Goal: Task Accomplishment & Management: Manage account settings

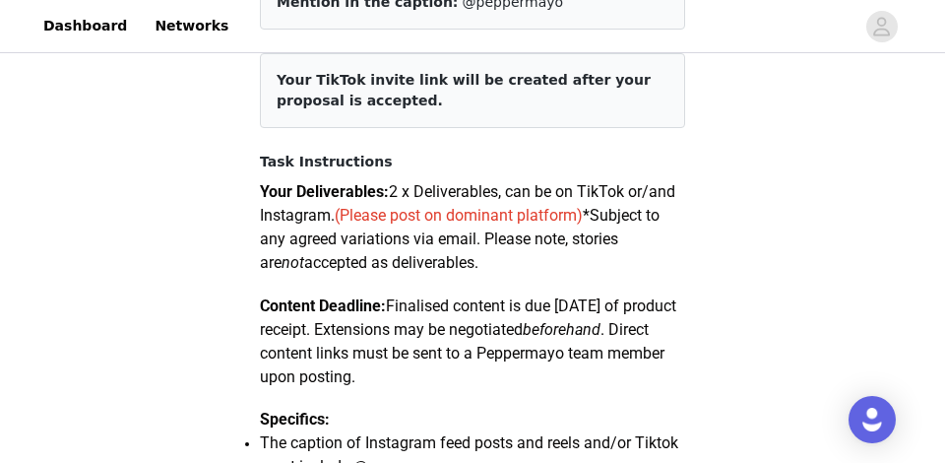
scroll to position [24, 0]
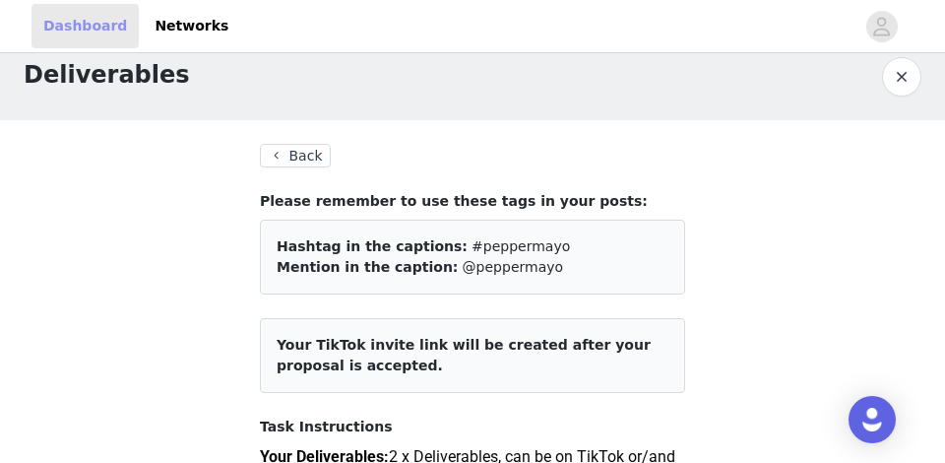
click at [85, 24] on link "Dashboard" at bounding box center [84, 26] width 107 height 44
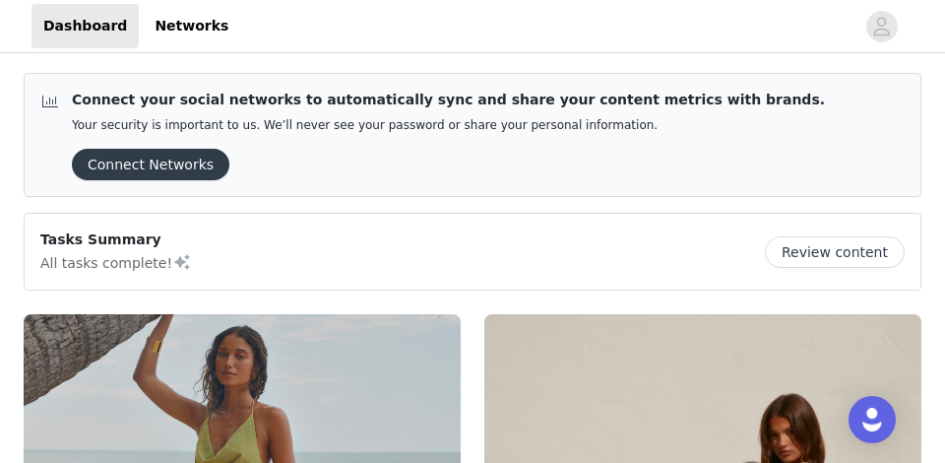
click at [816, 252] on button "Review content" at bounding box center [835, 251] width 140 height 31
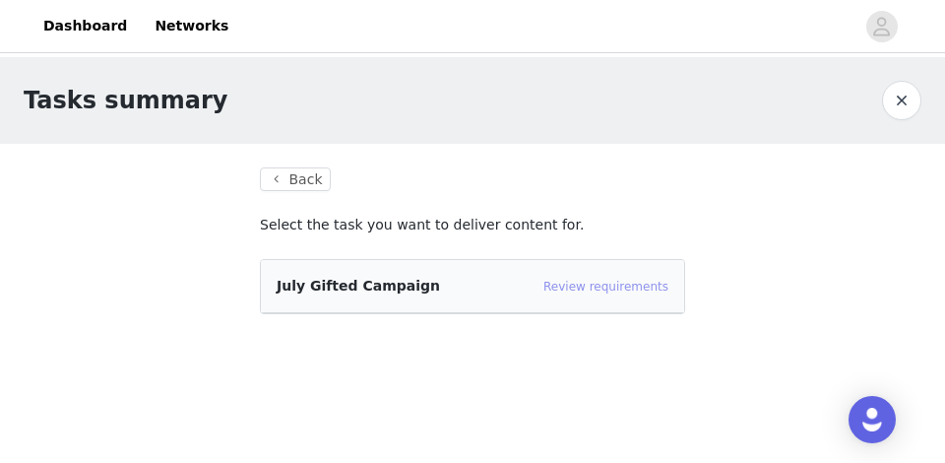
click at [581, 289] on link "Review requirements" at bounding box center [605, 287] width 125 height 14
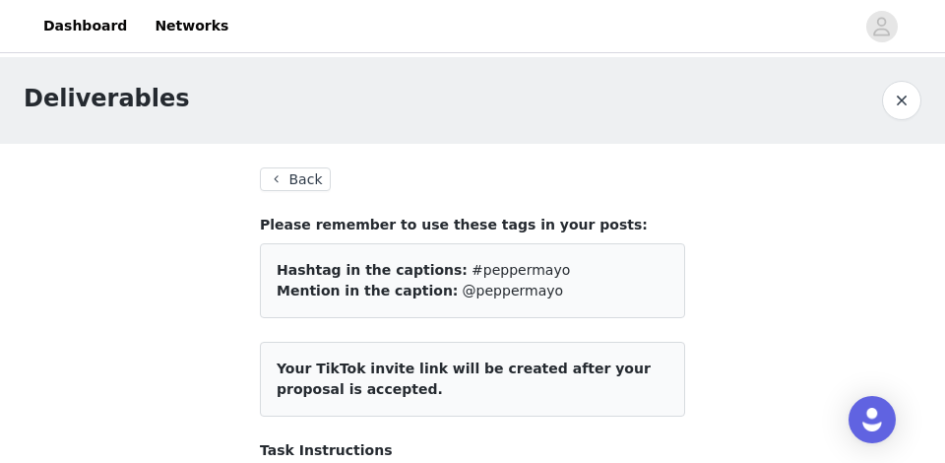
click at [905, 107] on button "button" at bounding box center [901, 100] width 39 height 39
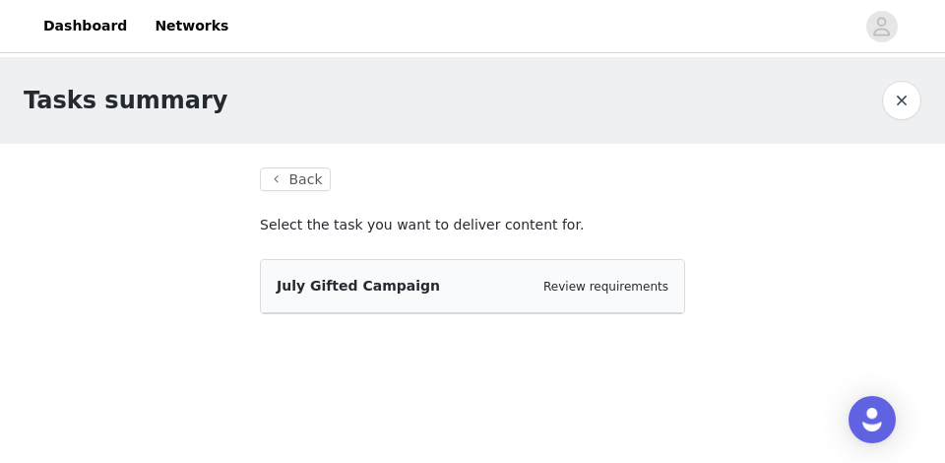
click at [905, 107] on button "button" at bounding box center [901, 100] width 39 height 39
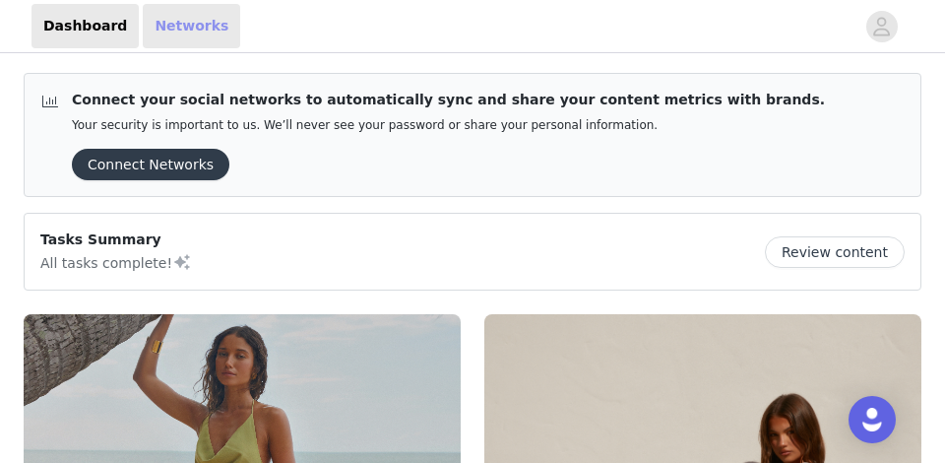
click at [200, 18] on link "Networks" at bounding box center [191, 26] width 97 height 44
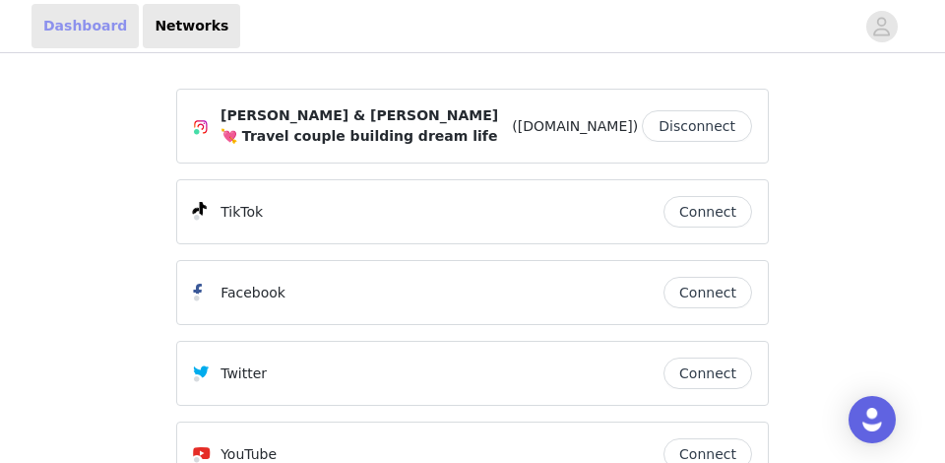
click at [84, 39] on link "Dashboard" at bounding box center [84, 26] width 107 height 44
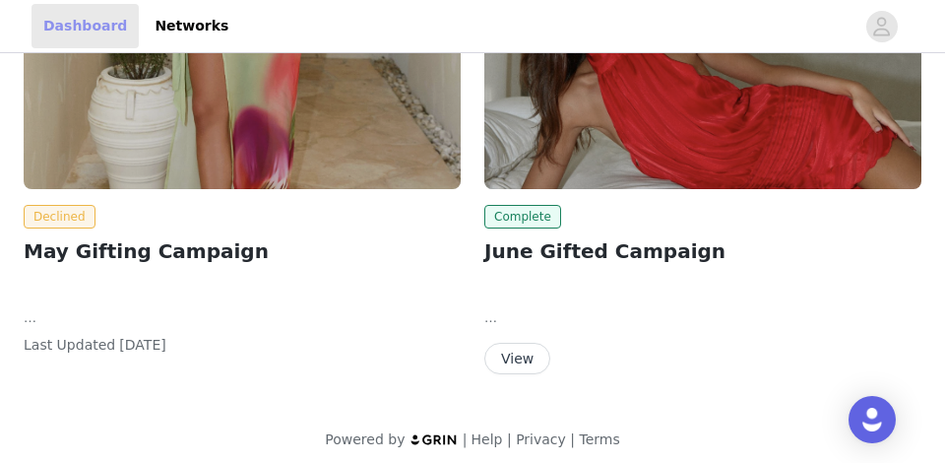
scroll to position [1022, 0]
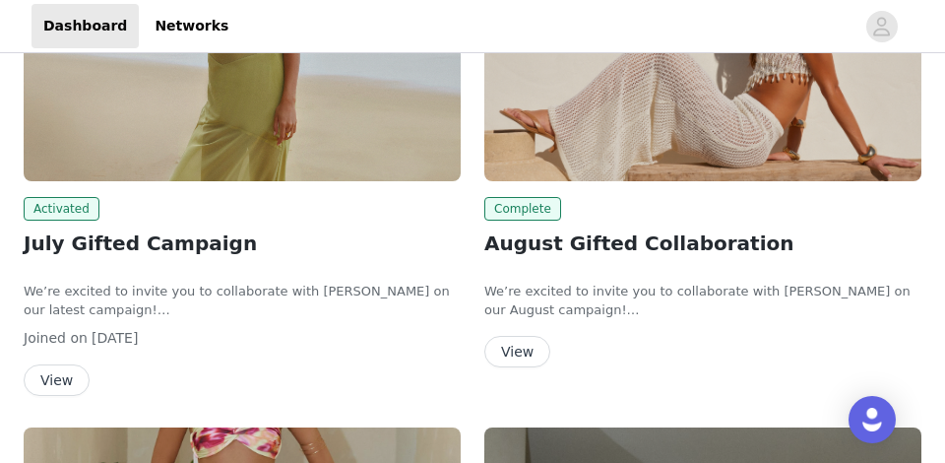
click at [524, 350] on button "View" at bounding box center [517, 351] width 66 height 31
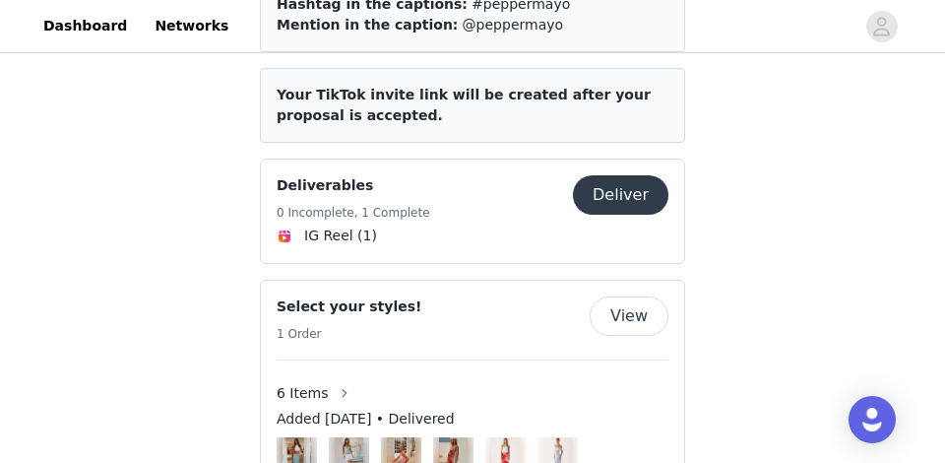
scroll to position [1165, 0]
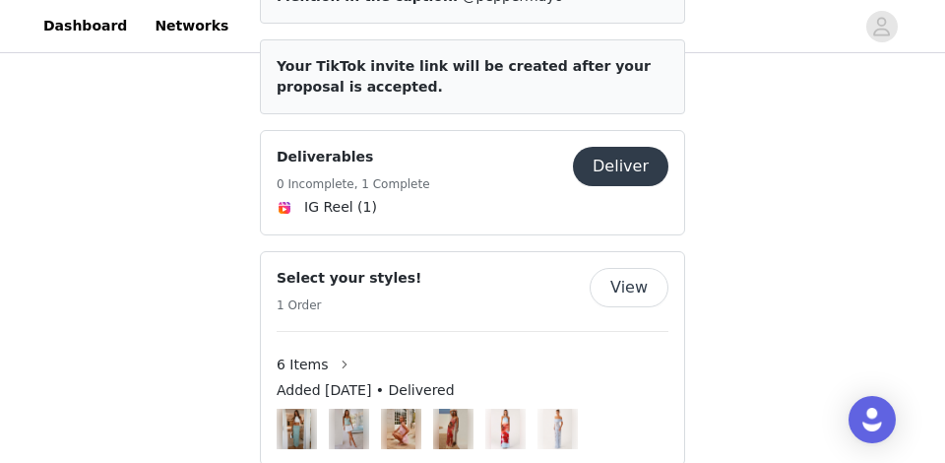
click at [638, 152] on button "Deliver" at bounding box center [620, 166] width 95 height 39
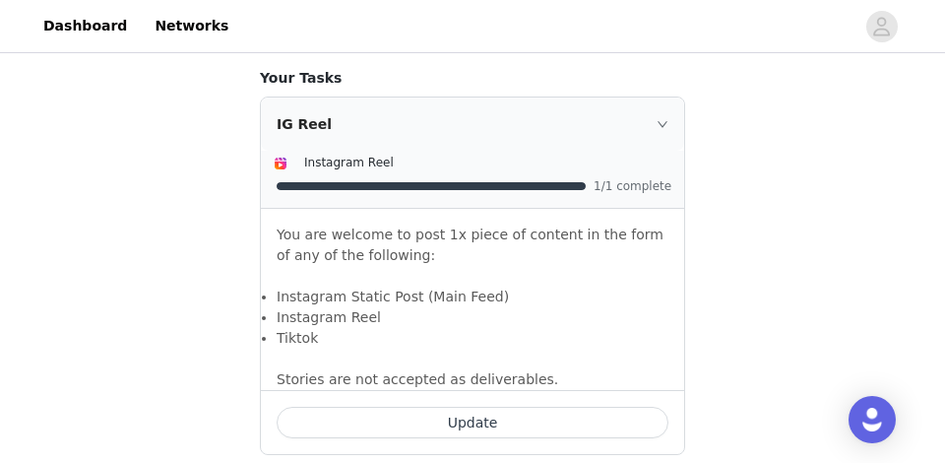
scroll to position [1309, 0]
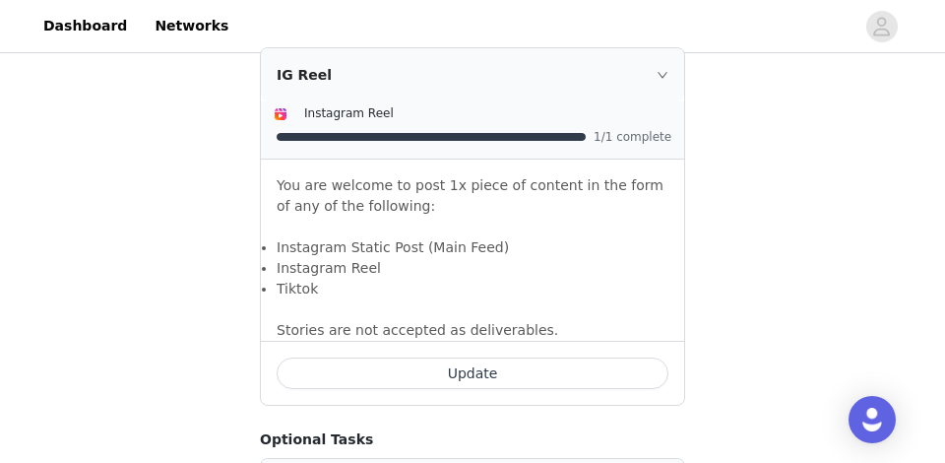
click at [527, 363] on button "Update" at bounding box center [473, 372] width 392 height 31
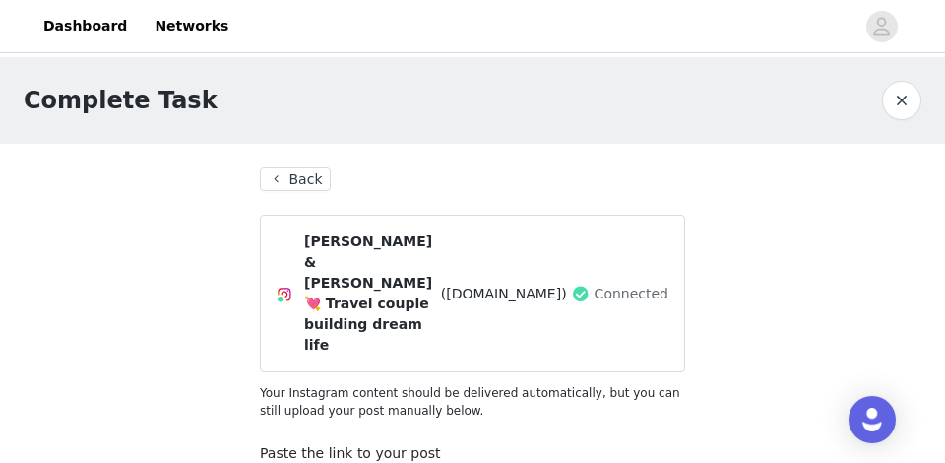
click at [283, 177] on button "Back" at bounding box center [295, 179] width 71 height 24
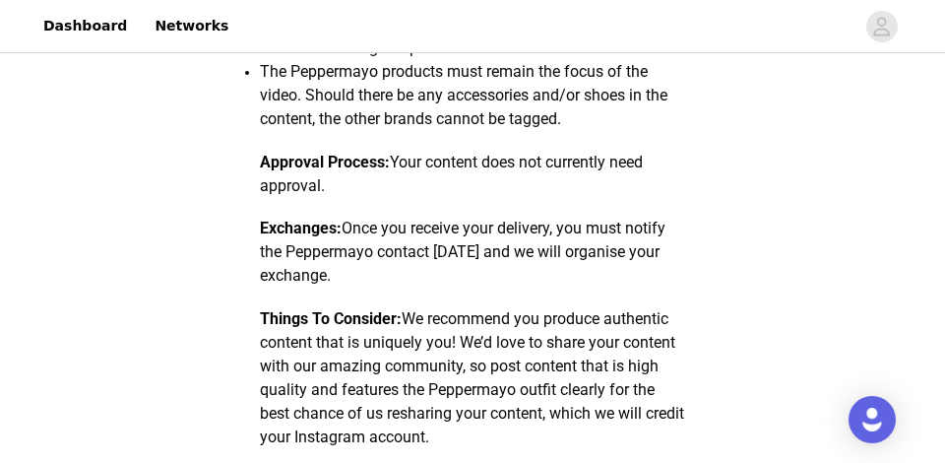
scroll to position [185, 0]
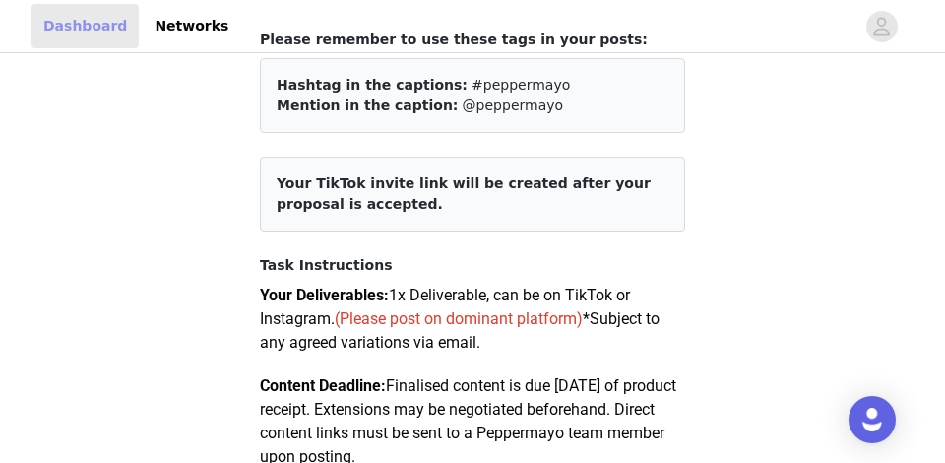
click at [94, 34] on link "Dashboard" at bounding box center [84, 26] width 107 height 44
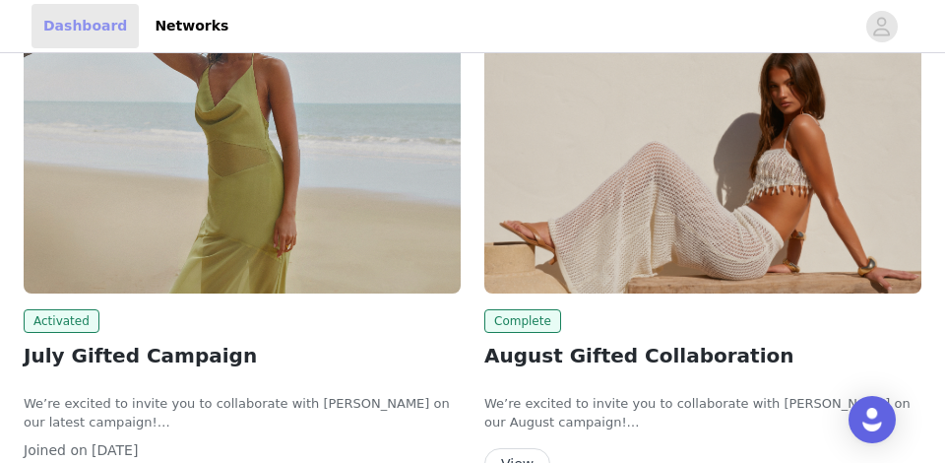
scroll to position [354, 0]
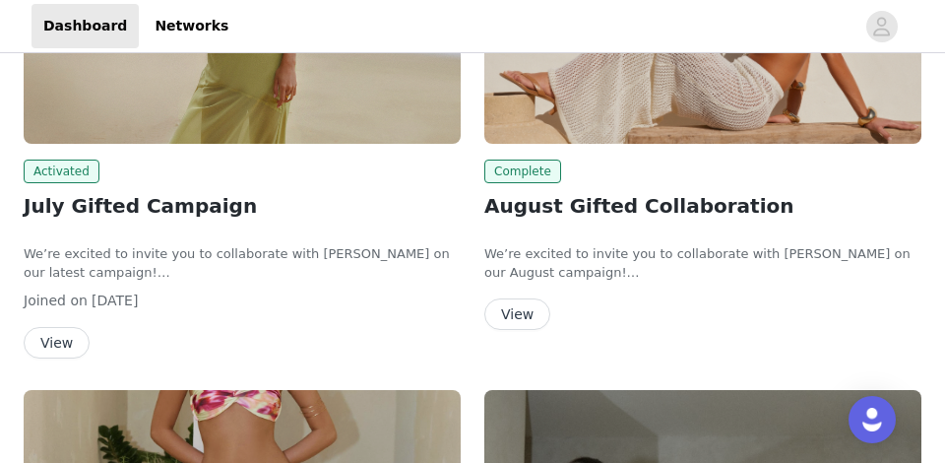
click at [57, 345] on button "View" at bounding box center [57, 342] width 66 height 31
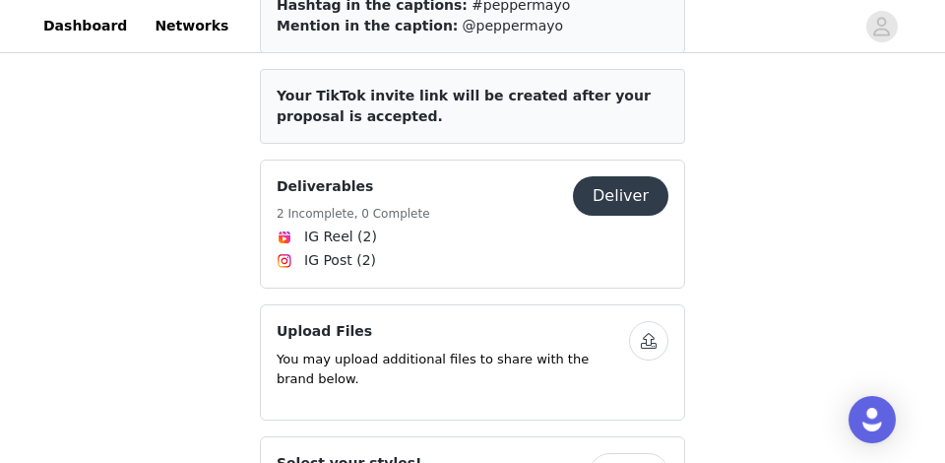
scroll to position [1386, 0]
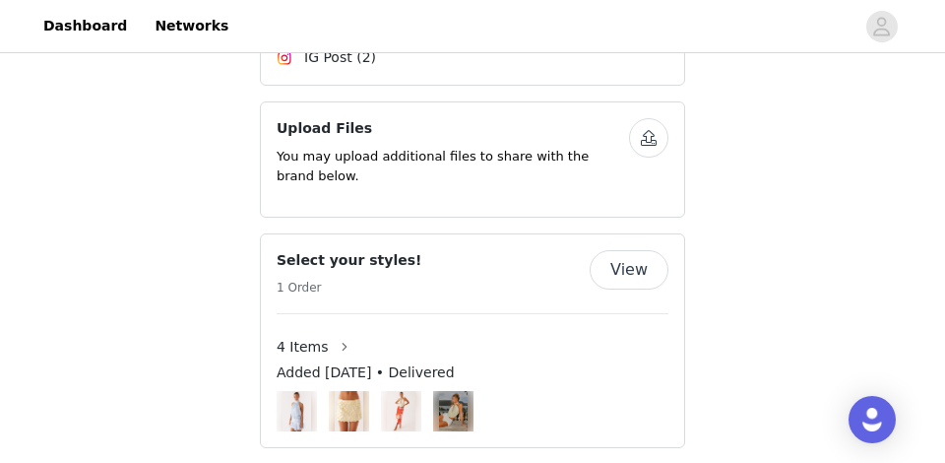
click at [650, 122] on button "button" at bounding box center [648, 137] width 39 height 39
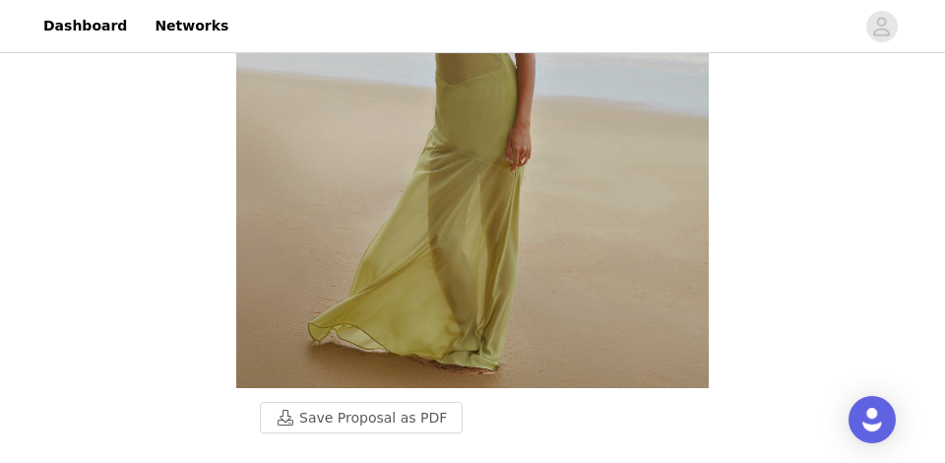
scroll to position [498, 0]
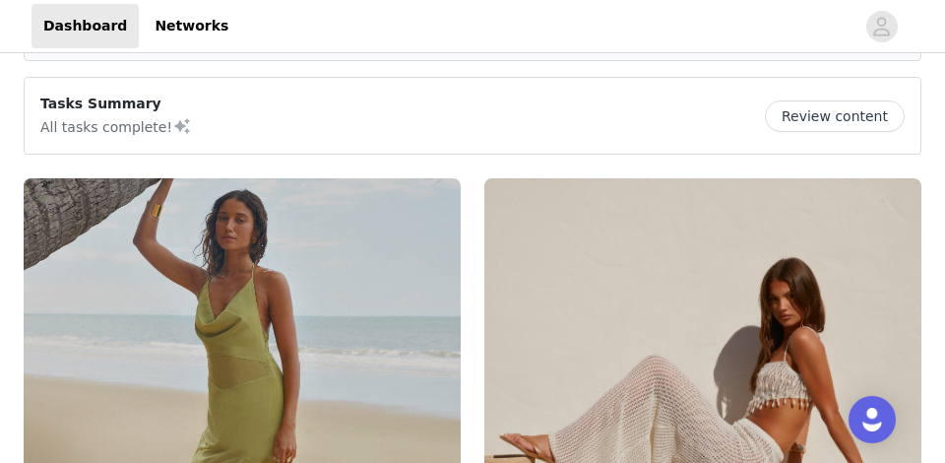
scroll to position [392, 0]
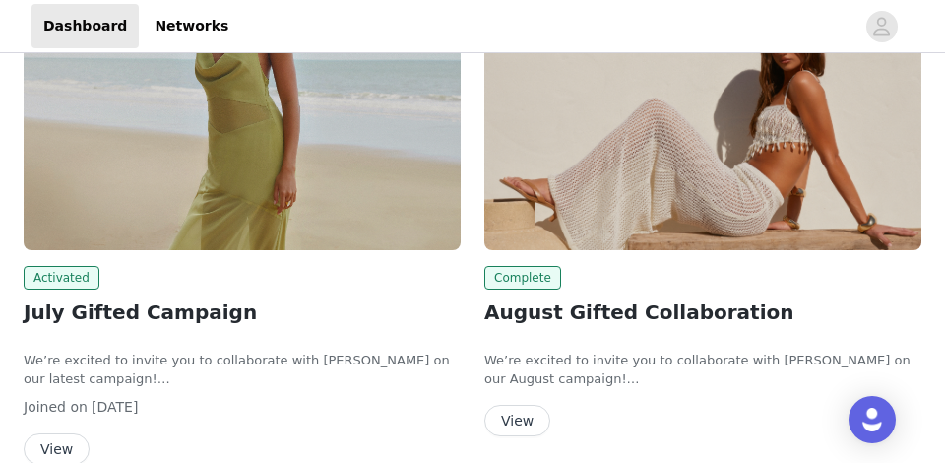
click at [538, 422] on button "View" at bounding box center [517, 420] width 66 height 31
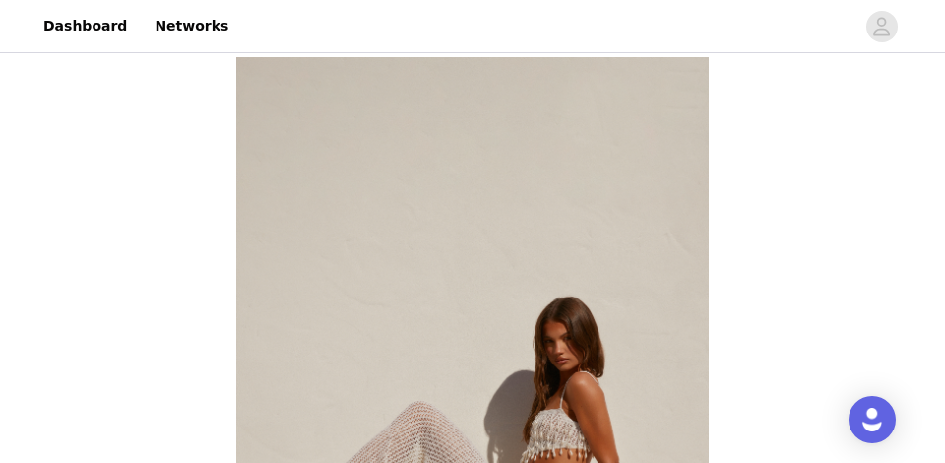
scroll to position [392, 0]
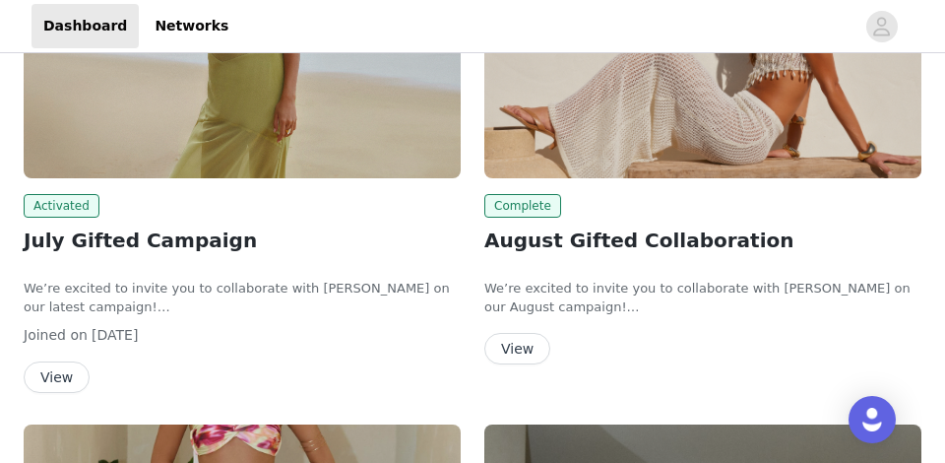
click at [49, 384] on button "View" at bounding box center [57, 376] width 66 height 31
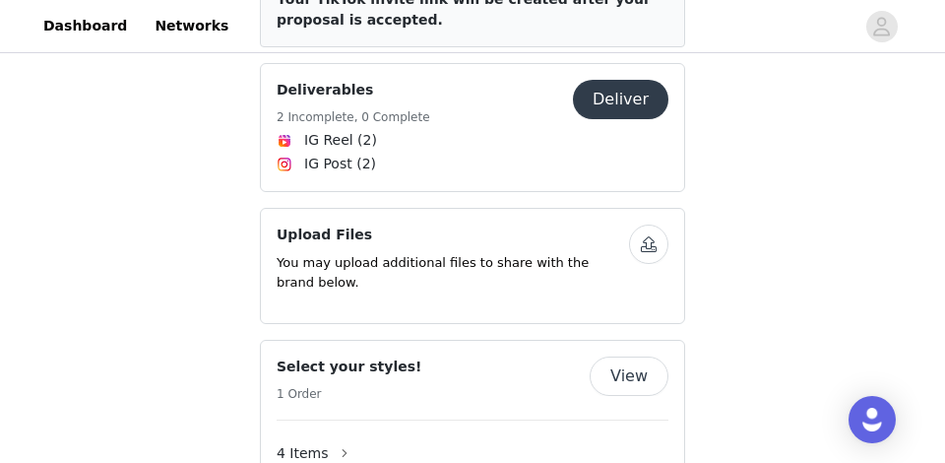
scroll to position [1319, 0]
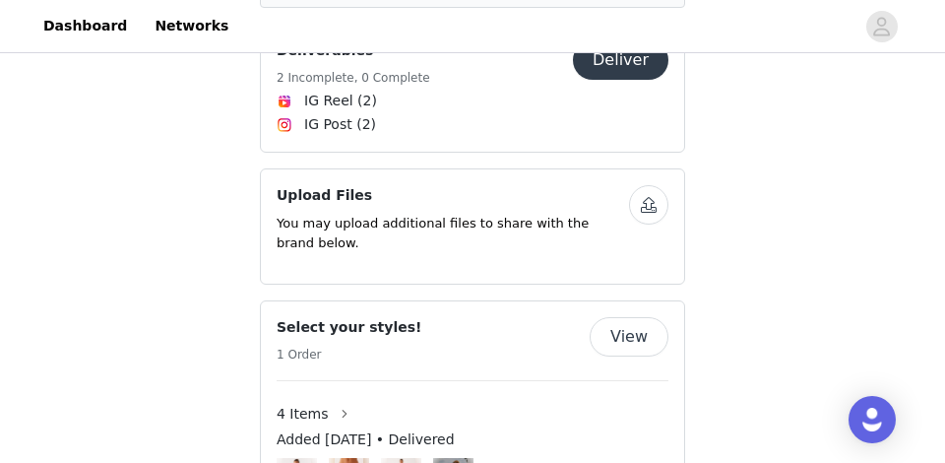
click at [645, 185] on button "button" at bounding box center [648, 204] width 39 height 39
click at [655, 191] on button "button" at bounding box center [648, 204] width 39 height 39
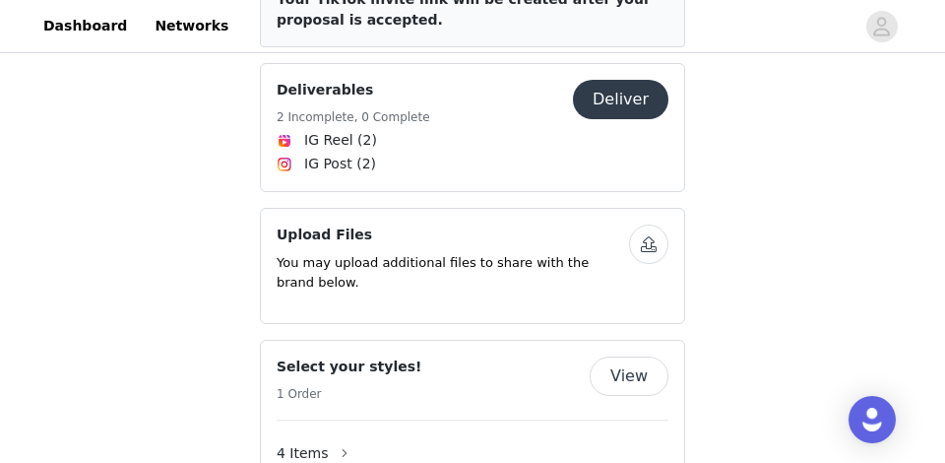
click at [645, 230] on button "button" at bounding box center [648, 243] width 39 height 39
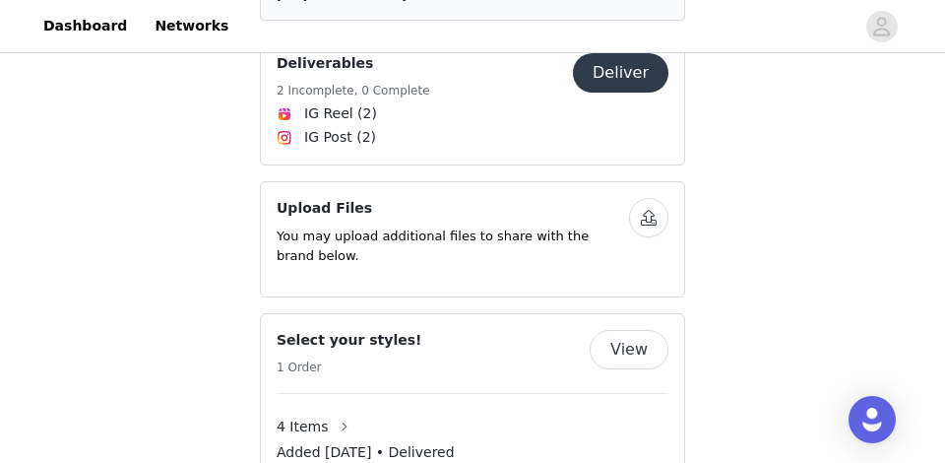
scroll to position [1281, 0]
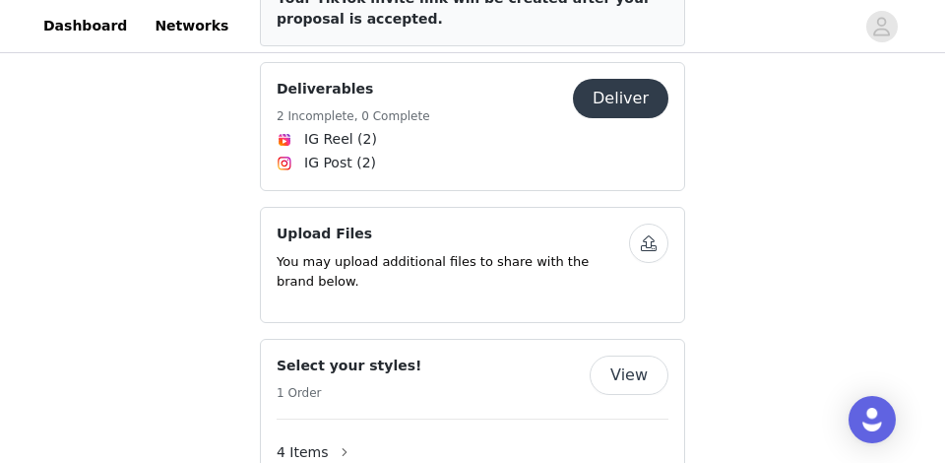
click at [659, 223] on button "button" at bounding box center [648, 242] width 39 height 39
click at [656, 223] on button "button" at bounding box center [648, 242] width 39 height 39
click at [737, 347] on div "Save Proposal as PDF Back Activated July Gifted Campaign We’re excited to invit…" at bounding box center [472, 60] width 945 height 2569
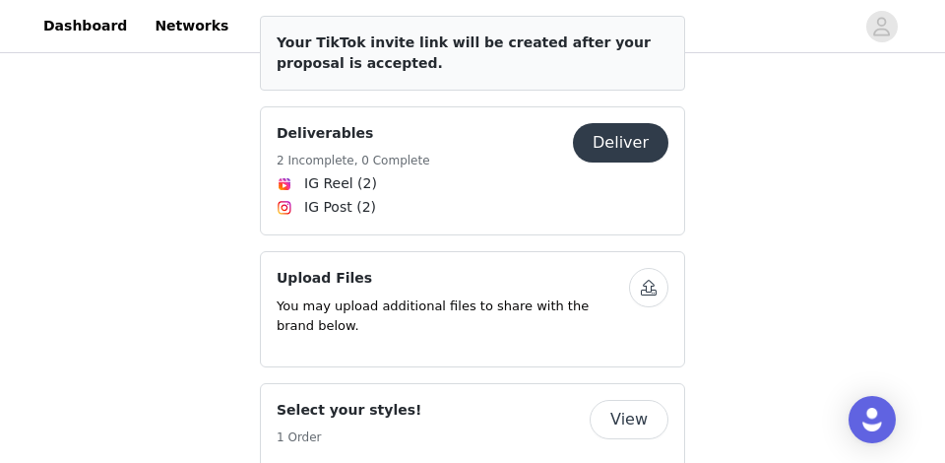
scroll to position [1238, 0]
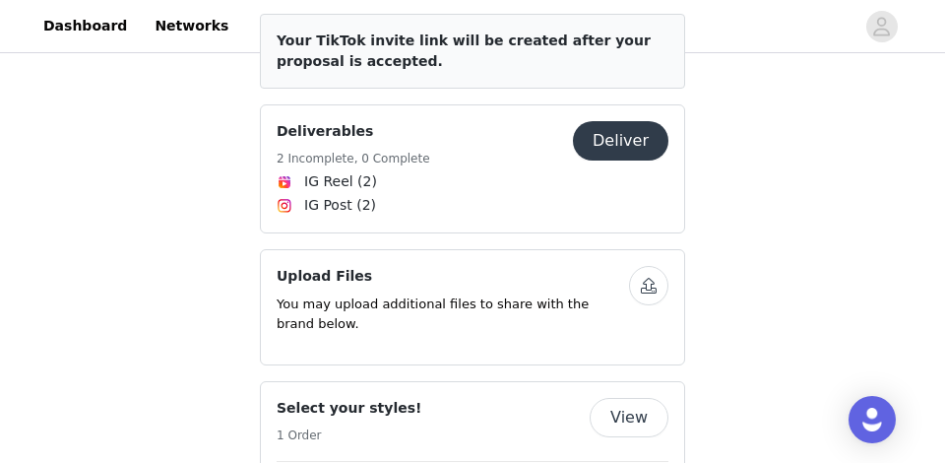
click at [481, 266] on h4 "Upload Files" at bounding box center [453, 276] width 352 height 21
click at [640, 269] on button "button" at bounding box center [648, 285] width 39 height 39
click at [645, 266] on button "button" at bounding box center [648, 285] width 39 height 39
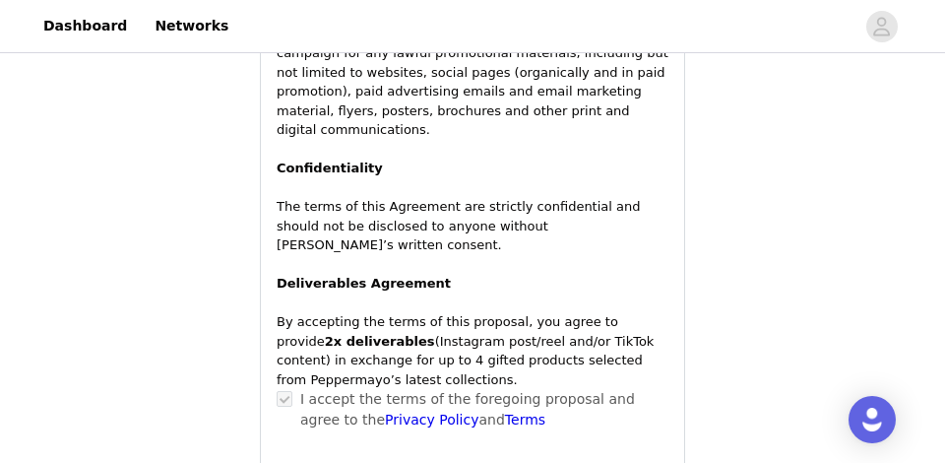
scroll to position [2125, 0]
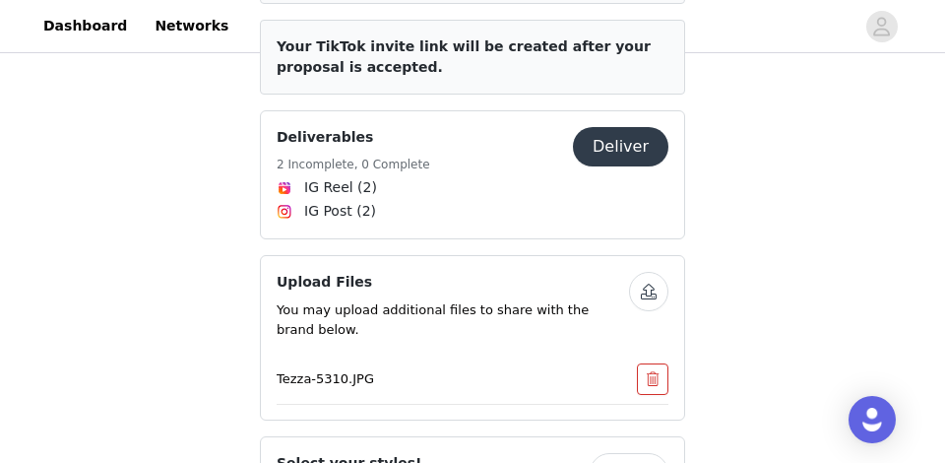
scroll to position [1283, 0]
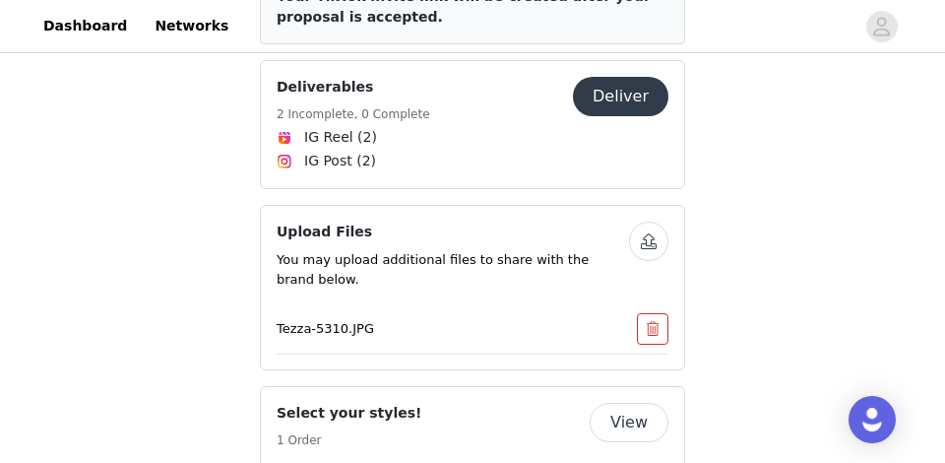
click at [659, 319] on button "button" at bounding box center [652, 328] width 31 height 31
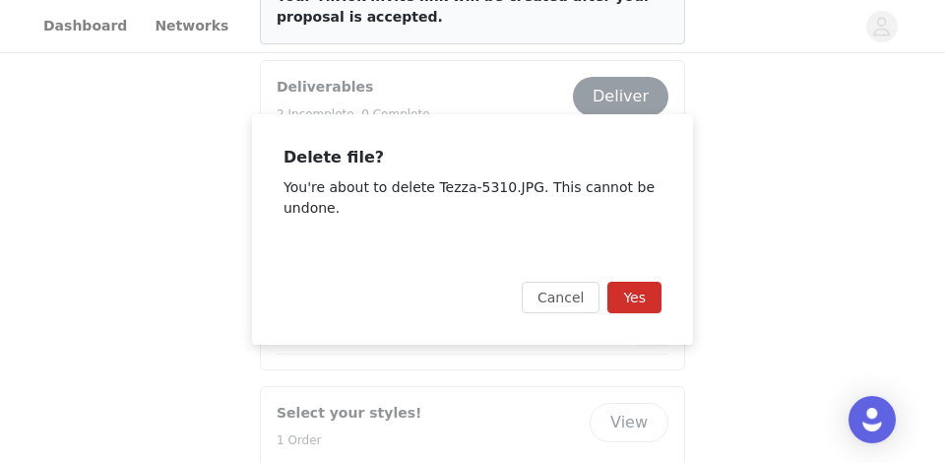
click at [632, 308] on button "Yes" at bounding box center [634, 297] width 54 height 31
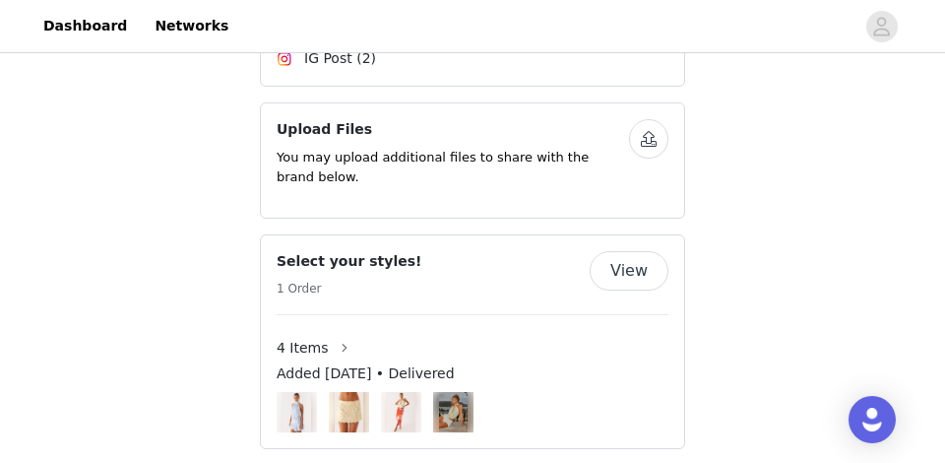
scroll to position [1370, 0]
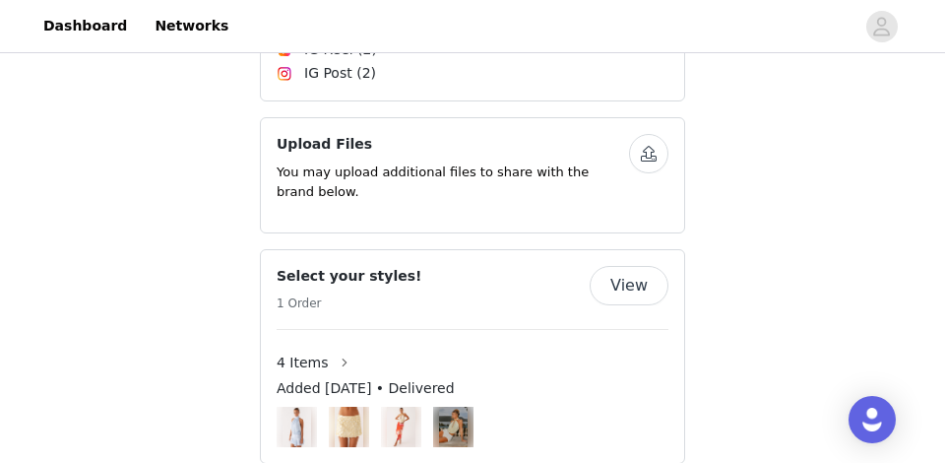
click at [647, 137] on button "button" at bounding box center [648, 153] width 39 height 39
click at [639, 134] on button "button" at bounding box center [648, 153] width 39 height 39
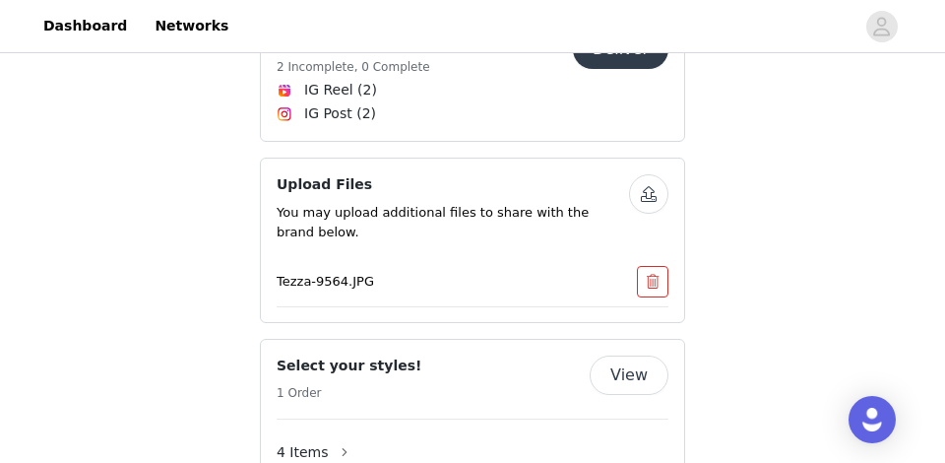
scroll to position [1314, 0]
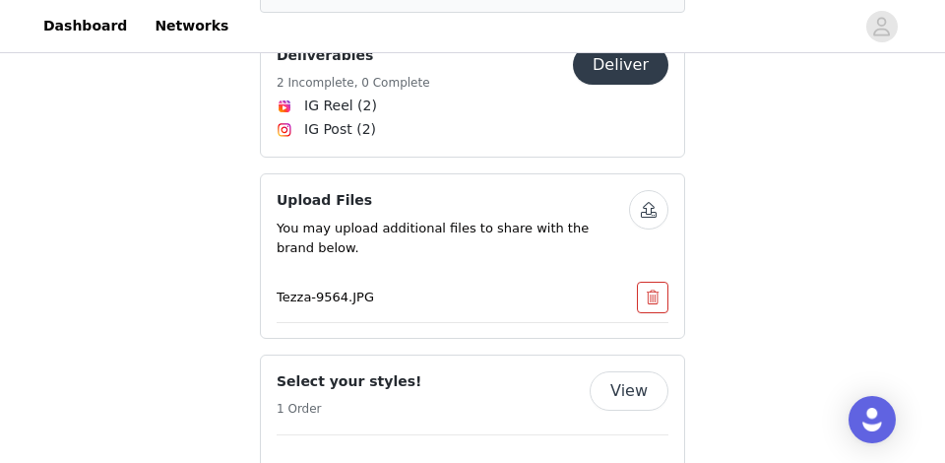
click at [646, 192] on button "button" at bounding box center [648, 209] width 39 height 39
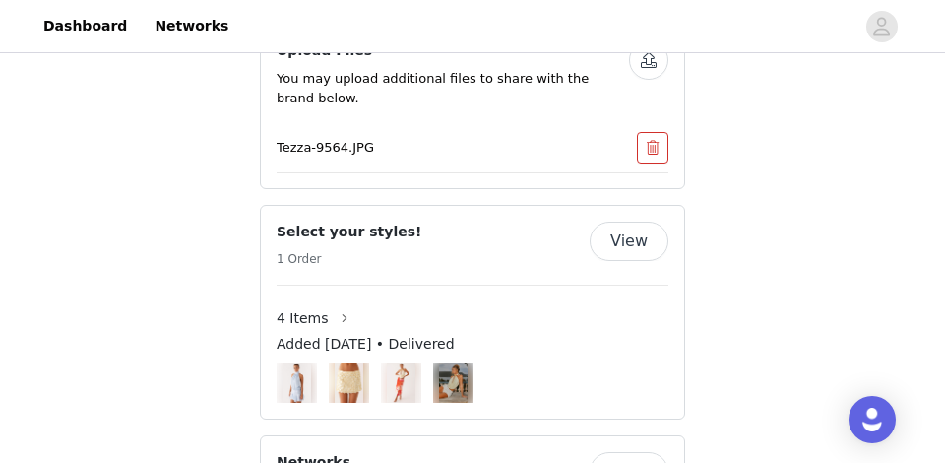
scroll to position [1404, 0]
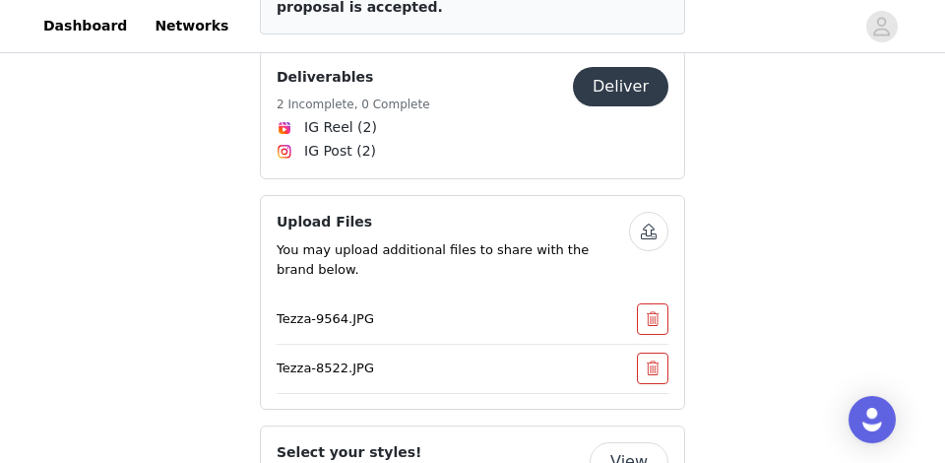
scroll to position [1311, 0]
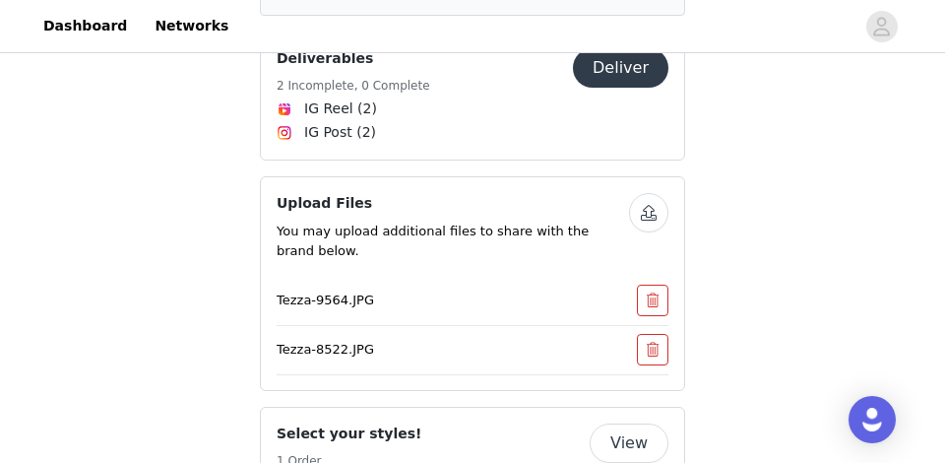
click at [653, 194] on button "button" at bounding box center [648, 212] width 39 height 39
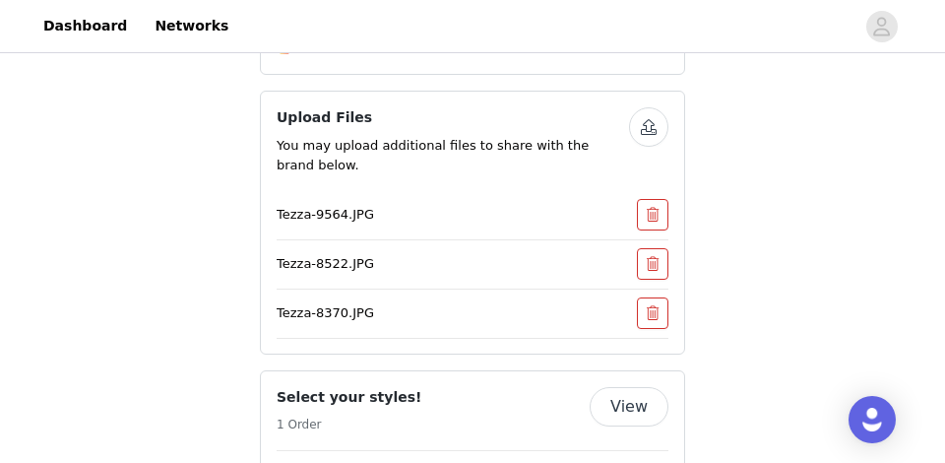
scroll to position [1377, 0]
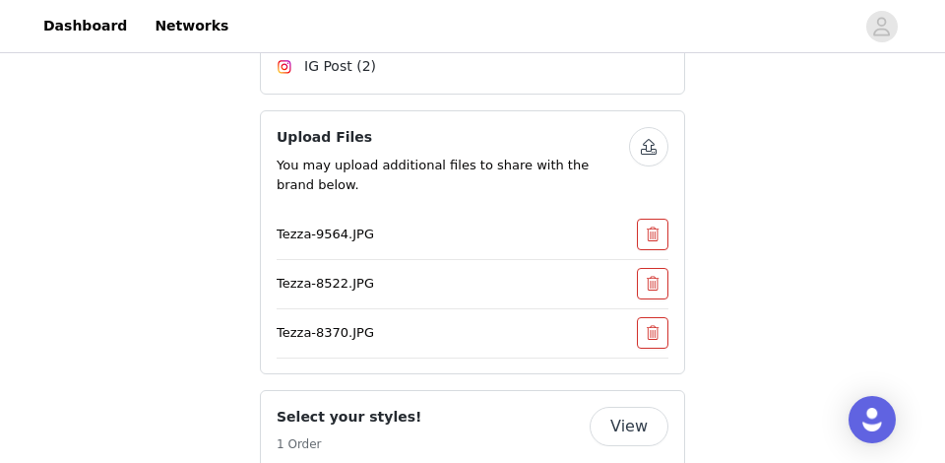
click at [658, 129] on button "button" at bounding box center [648, 146] width 39 height 39
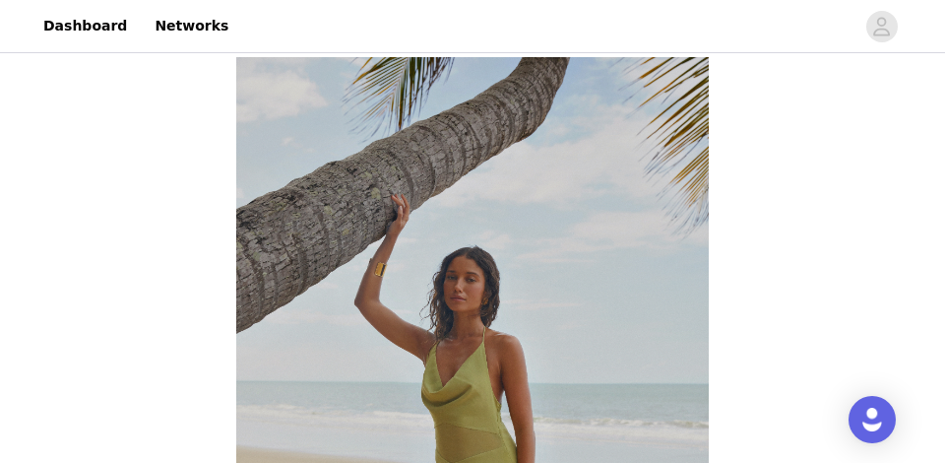
click at [594, 342] on img at bounding box center [472, 411] width 472 height 709
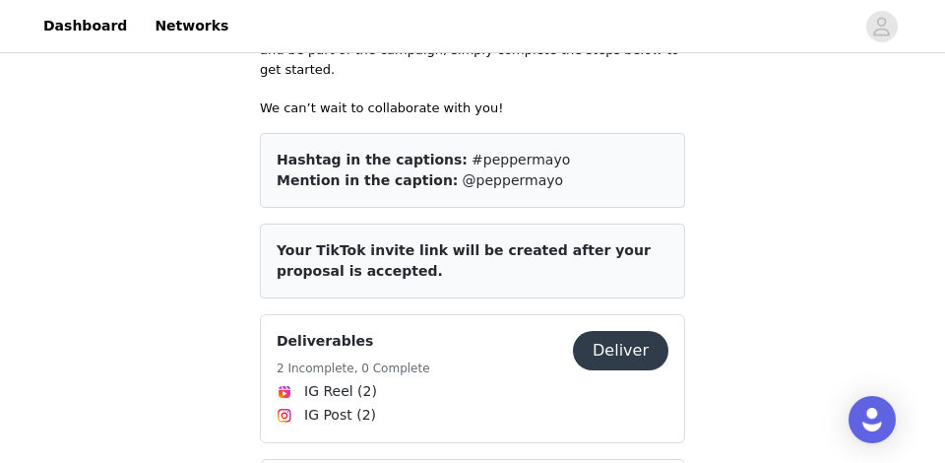
scroll to position [1395, 0]
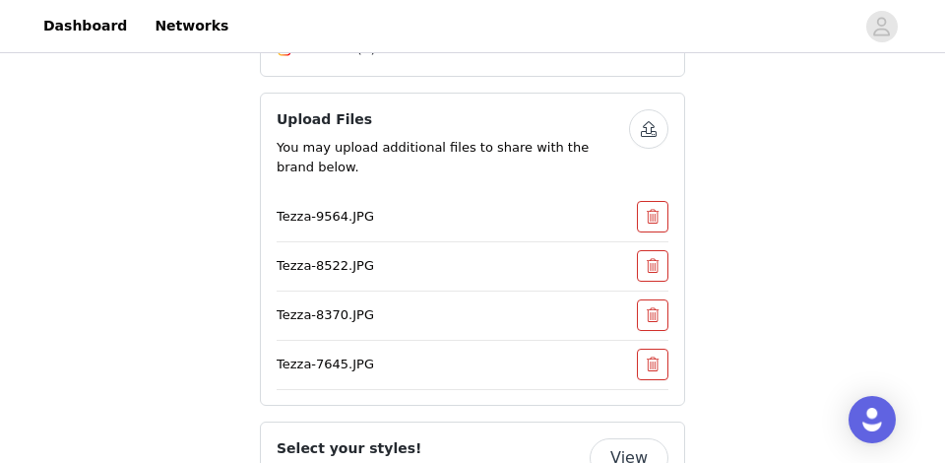
click at [646, 109] on button "button" at bounding box center [648, 128] width 39 height 39
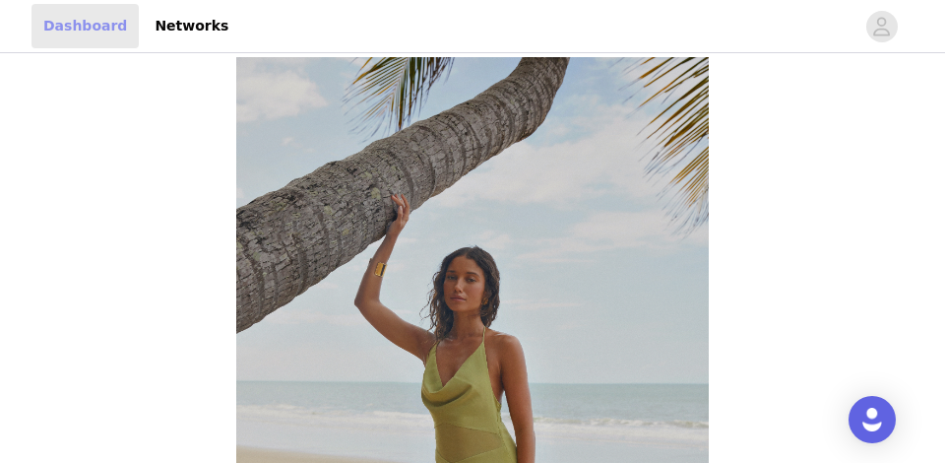
click at [89, 37] on link "Dashboard" at bounding box center [84, 26] width 107 height 44
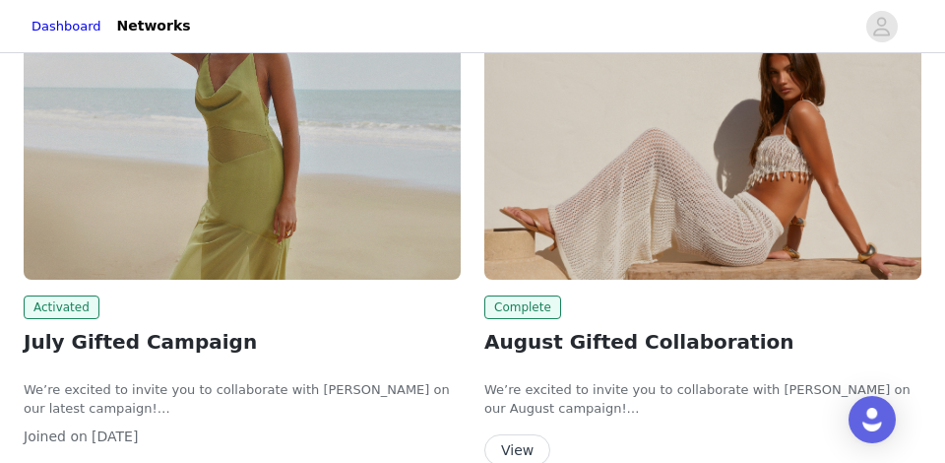
click at [212, 254] on img at bounding box center [242, 116] width 437 height 328
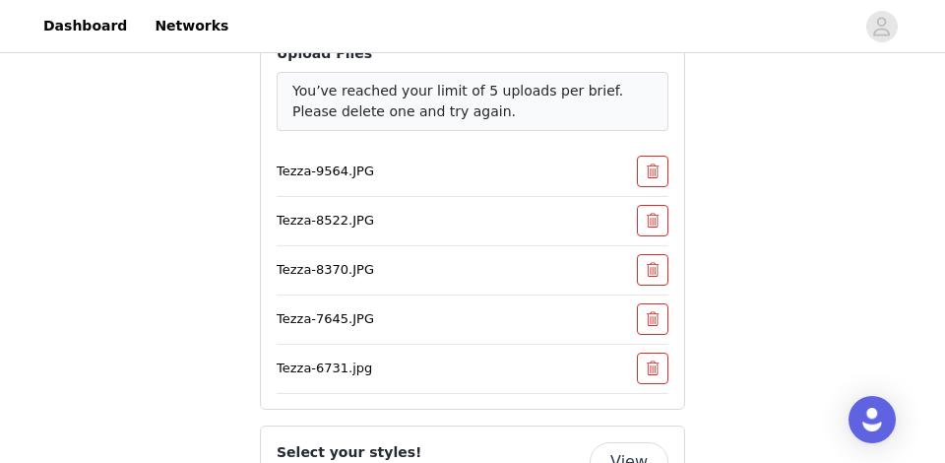
scroll to position [1662, 0]
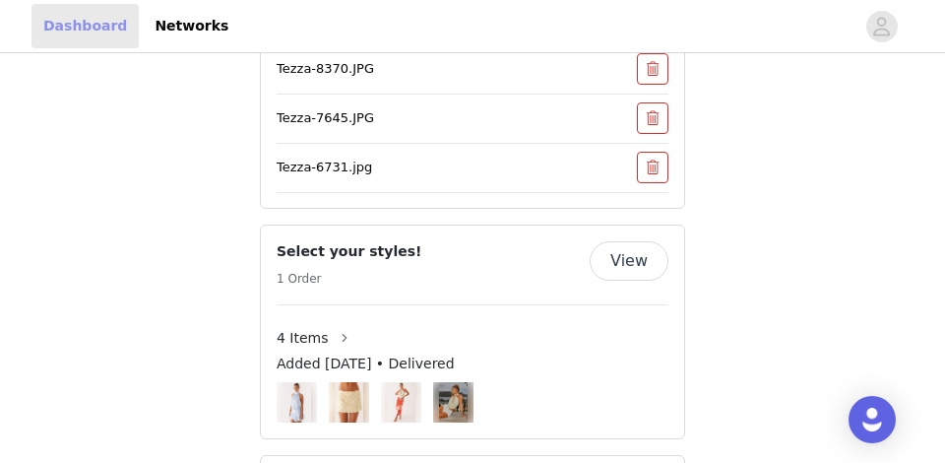
click at [78, 28] on link "Dashboard" at bounding box center [84, 26] width 107 height 44
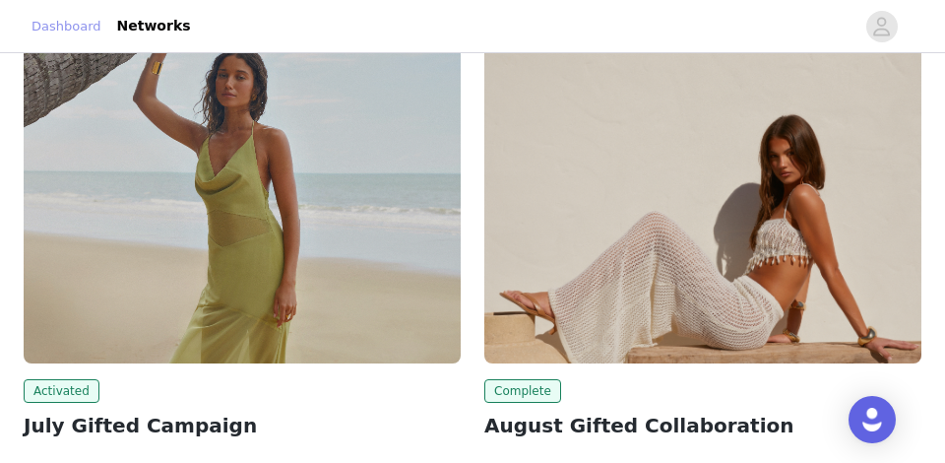
scroll to position [540, 0]
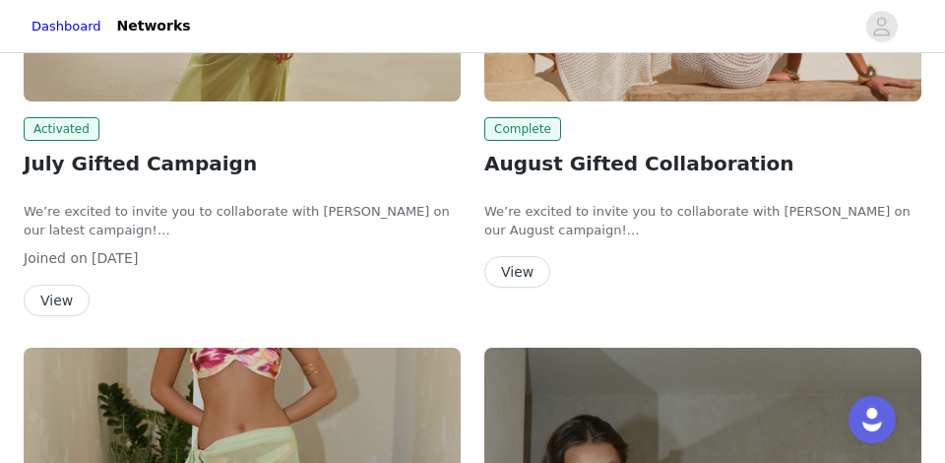
click at [517, 283] on button "View" at bounding box center [517, 271] width 66 height 31
